Goal: Transaction & Acquisition: Book appointment/travel/reservation

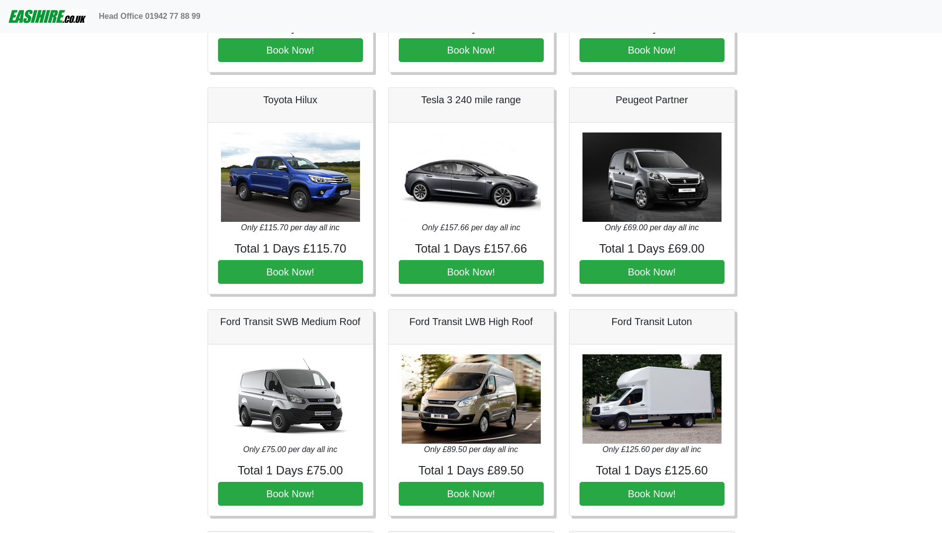
scroll to position [348, 0]
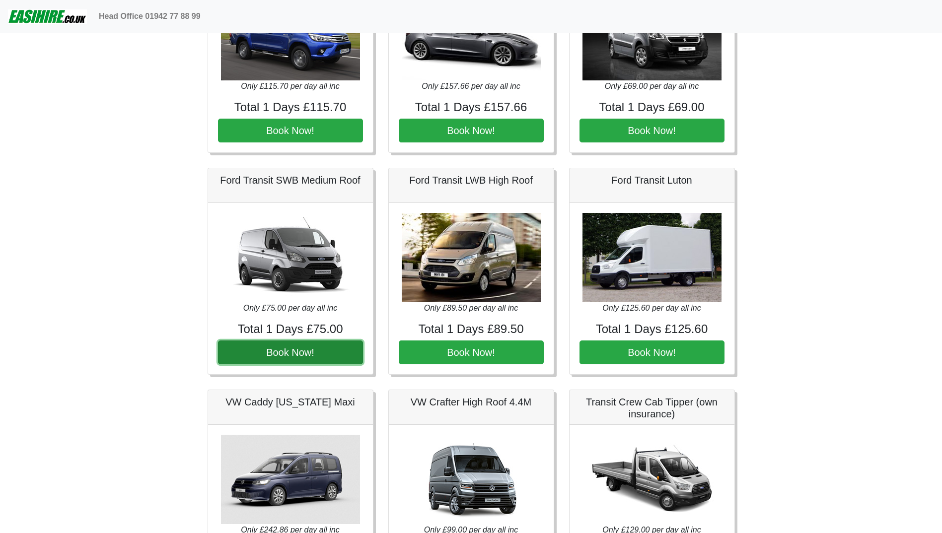
click at [313, 356] on button "Book Now!" at bounding box center [290, 353] width 145 height 24
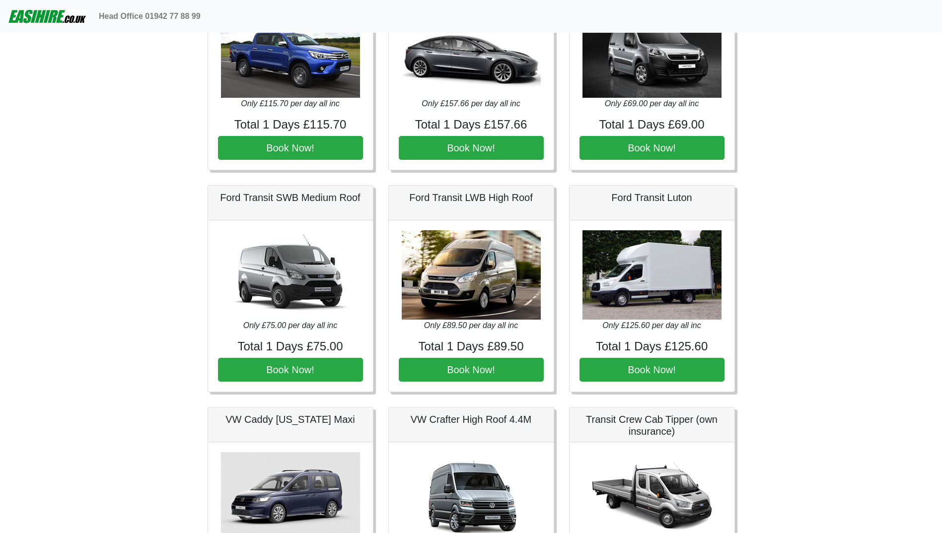
scroll to position [348, 0]
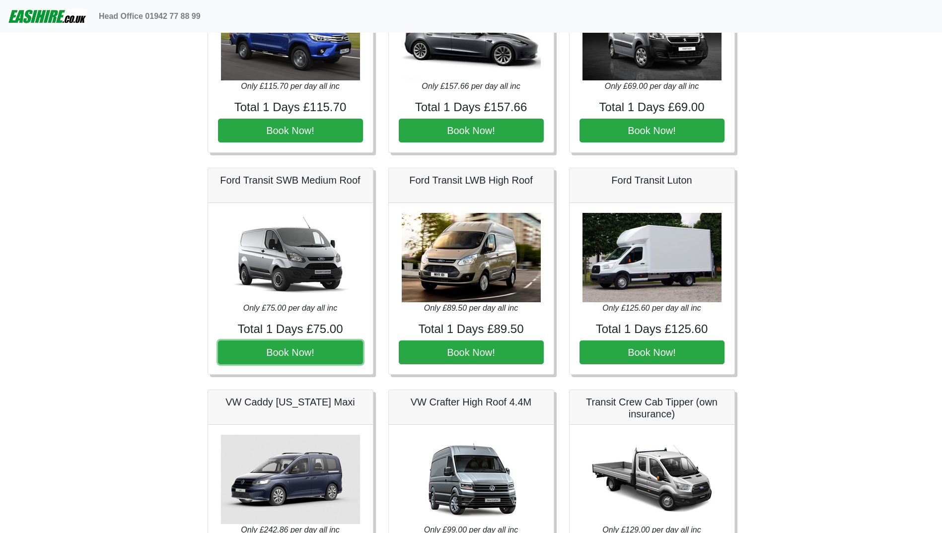
click at [299, 349] on button "Book Now!" at bounding box center [290, 353] width 145 height 24
